Goal: Information Seeking & Learning: Learn about a topic

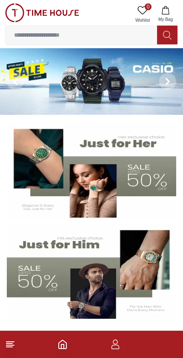
click at [58, 255] on img at bounding box center [92, 271] width 170 height 94
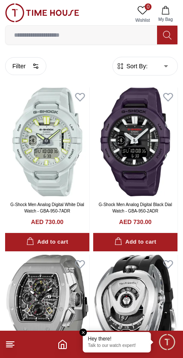
click at [77, 328] on img at bounding box center [47, 309] width 84 height 109
click at [81, 330] on em "Close tooltip" at bounding box center [84, 333] width 8 height 8
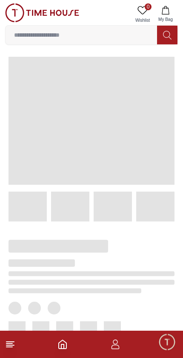
click at [163, 338] on span "Minimize live chat window" at bounding box center [167, 341] width 25 height 25
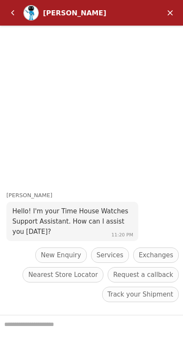
click at [165, 14] on em "Minimize" at bounding box center [170, 12] width 17 height 17
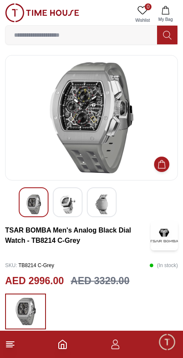
click at [126, 345] on footer at bounding box center [91, 344] width 183 height 27
click at [115, 346] on icon "button" at bounding box center [116, 344] width 10 height 10
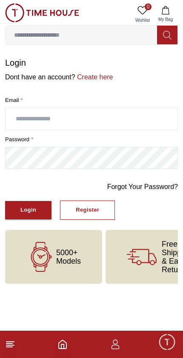
click at [58, 339] on icon "Home" at bounding box center [63, 344] width 10 height 10
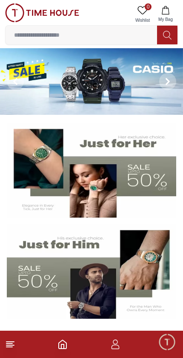
click at [59, 347] on icon "Home" at bounding box center [63, 344] width 8 height 9
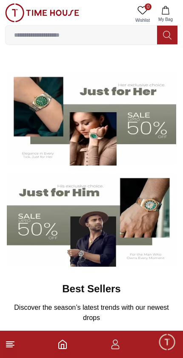
scroll to position [52, 0]
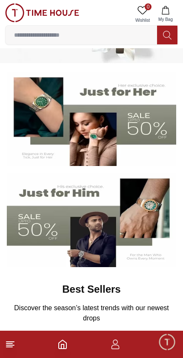
click at [5, 346] on icon at bounding box center [10, 344] width 10 height 10
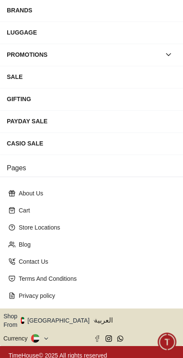
scroll to position [122, 0]
click at [58, 315] on button "Shop From [GEOGRAPHIC_DATA]" at bounding box center [49, 320] width 93 height 17
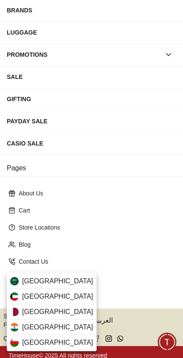
click at [60, 297] on div "[GEOGRAPHIC_DATA]" at bounding box center [52, 296] width 90 height 15
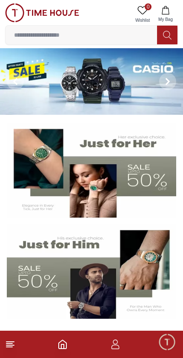
click at [8, 347] on line at bounding box center [9, 347] width 6 height 0
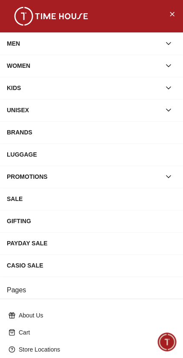
click at [157, 128] on div "BRANDS" at bounding box center [92, 132] width 170 height 15
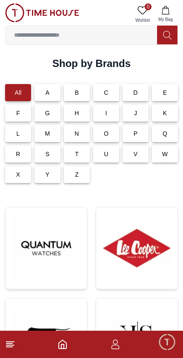
click at [19, 127] on div "L" at bounding box center [18, 133] width 26 height 17
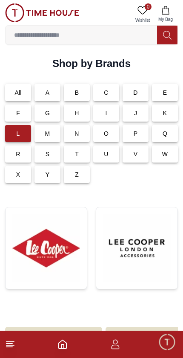
click at [170, 96] on div "E" at bounding box center [165, 92] width 26 height 17
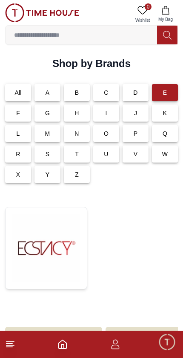
click at [21, 134] on div "L" at bounding box center [18, 133] width 26 height 17
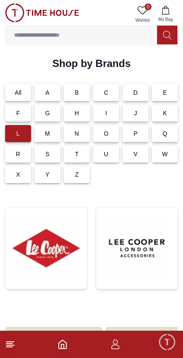
click at [134, 251] on img at bounding box center [137, 248] width 68 height 68
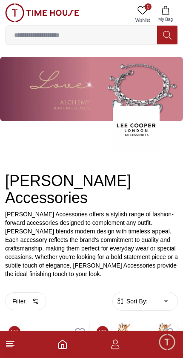
click at [8, 344] on icon at bounding box center [10, 344] width 10 height 10
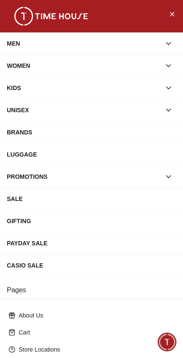
click at [112, 131] on div "BRANDS" at bounding box center [92, 132] width 170 height 15
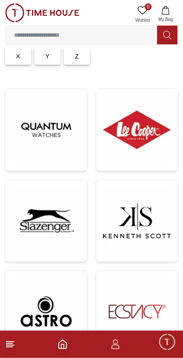
scroll to position [119, 0]
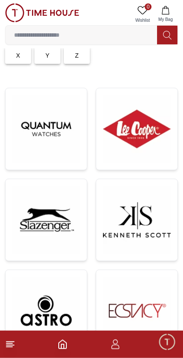
click at [148, 123] on img at bounding box center [137, 129] width 68 height 68
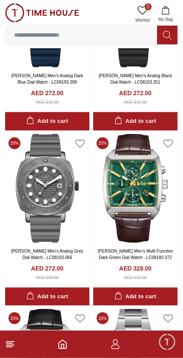
scroll to position [526, 0]
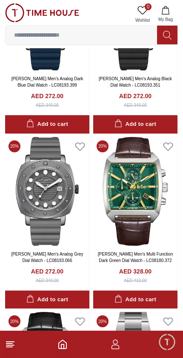
click at [6, 345] on line at bounding box center [10, 345] width 8 height 0
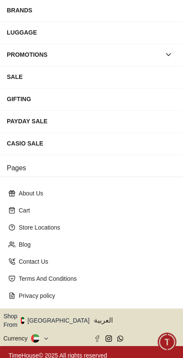
scroll to position [122, 0]
click at [61, 320] on button "Shop From [GEOGRAPHIC_DATA]" at bounding box center [49, 320] width 93 height 17
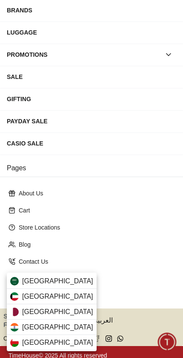
click at [67, 296] on div "[GEOGRAPHIC_DATA]" at bounding box center [52, 296] width 90 height 15
